Goal: Transaction & Acquisition: Purchase product/service

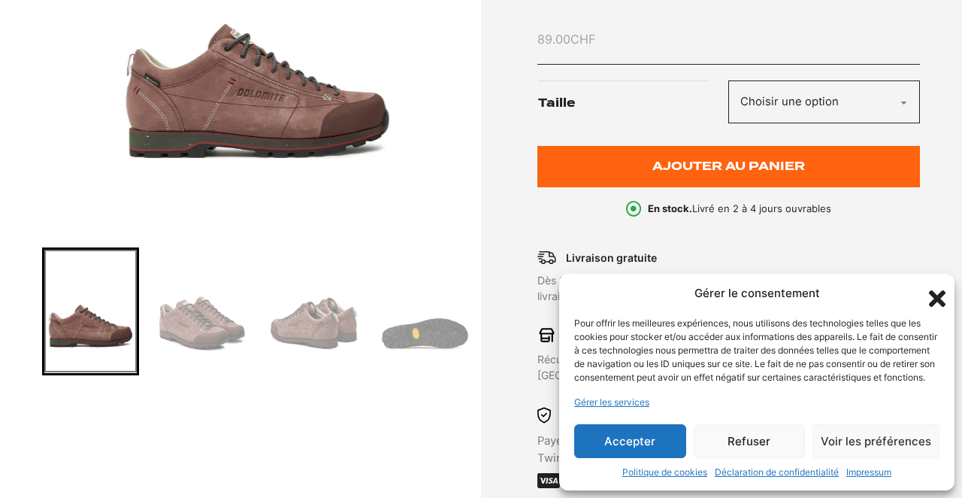
scroll to position [372, 0]
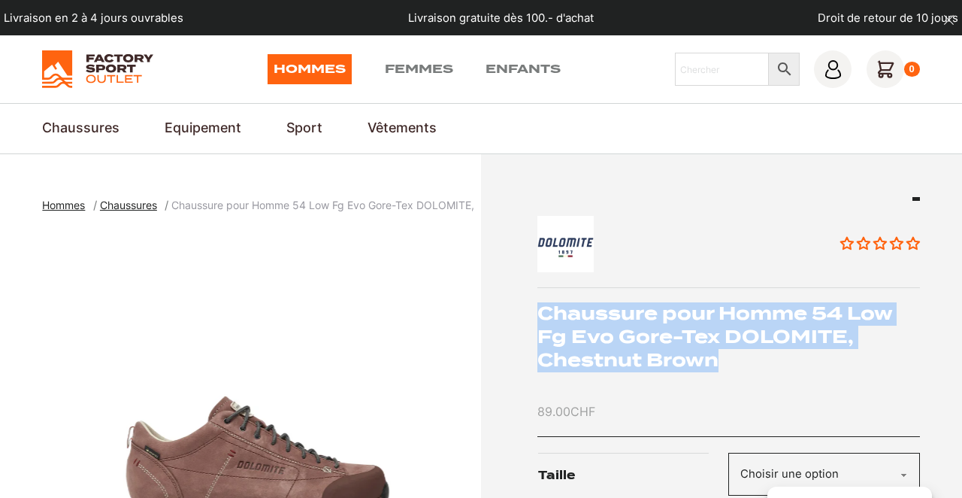
drag, startPoint x: 726, startPoint y: 364, endPoint x: 524, endPoint y: 310, distance: 209.5
copy h1 "Chaussure pour Homme 54 Low Fg Evo Gore-Tex DOLOMITE, Chestnut Brown"
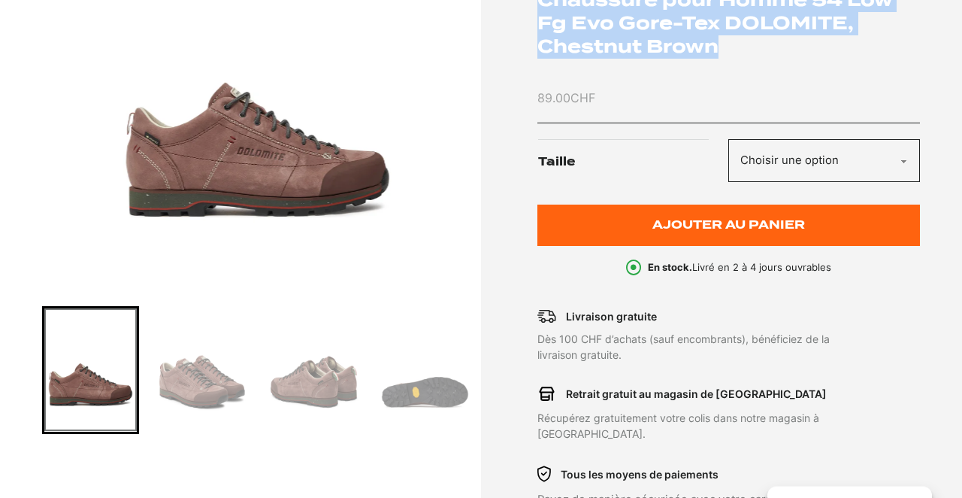
scroll to position [314, 0]
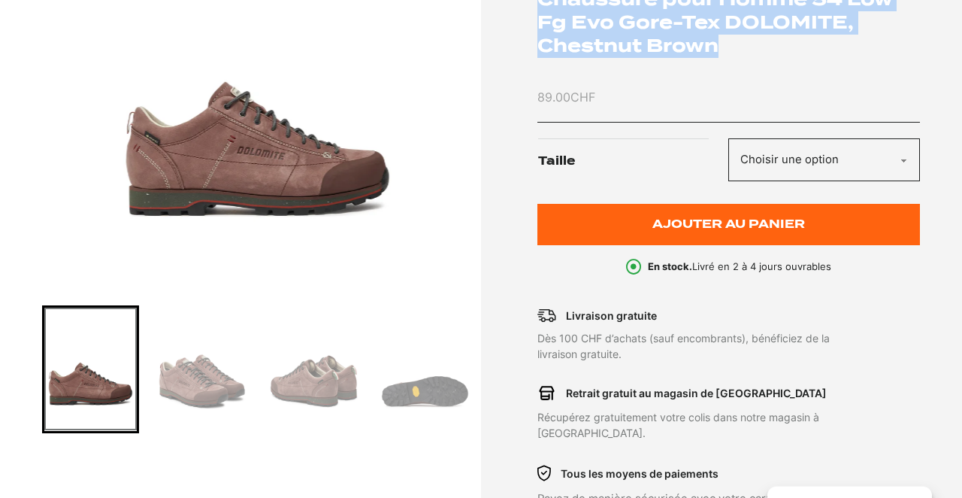
select select "42"
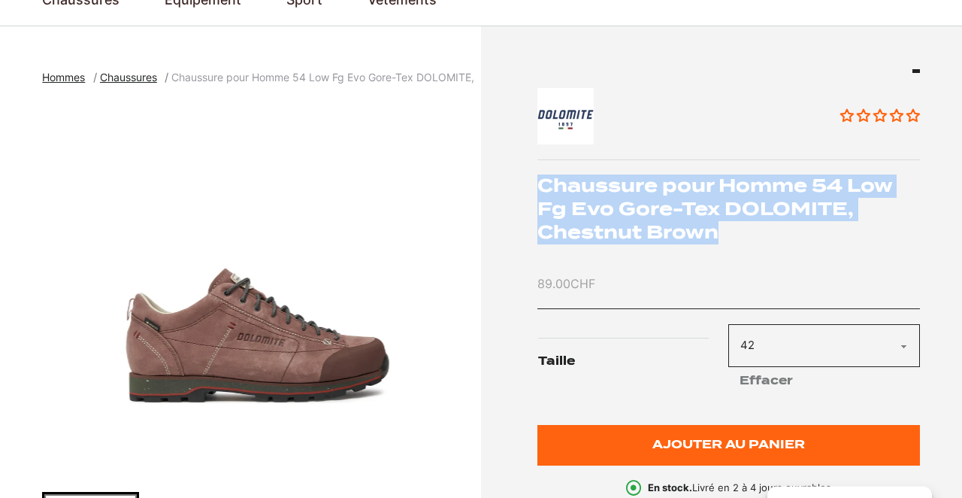
scroll to position [44, 0]
